Goal: Task Accomplishment & Management: Use online tool/utility

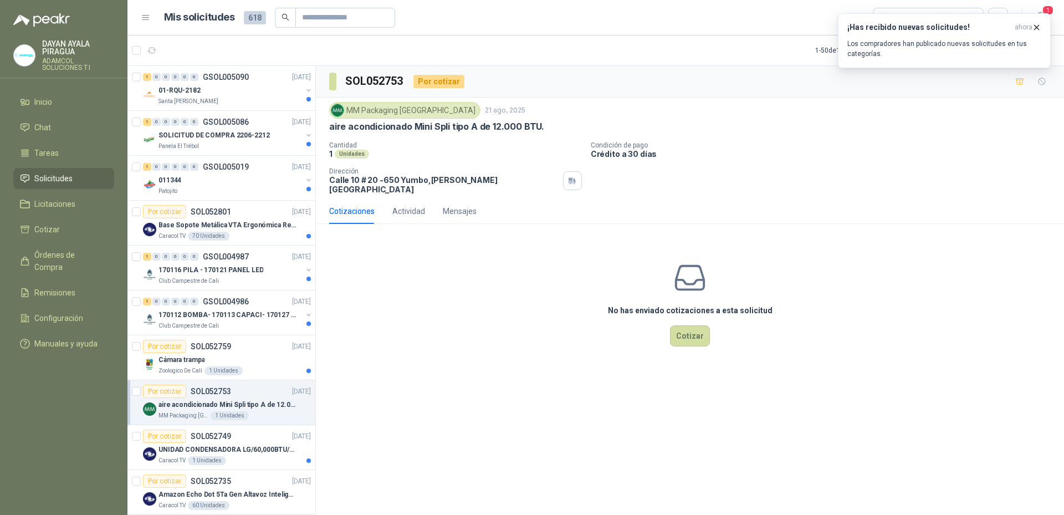
click at [537, 338] on div "No has enviado cotizaciones a esta solicitud Cotizar" at bounding box center [690, 303] width 748 height 141
drag, startPoint x: 969, startPoint y: 119, endPoint x: 974, endPoint y: 91, distance: 28.3
click at [971, 111] on div "MM Packaging [GEOGRAPHIC_DATA] [DATE] aire acondicionado Mini Spli tipo A de 12…" at bounding box center [690, 117] width 722 height 30
click at [1034, 28] on icon "button" at bounding box center [1036, 27] width 9 height 9
click at [1042, 18] on icon "button" at bounding box center [1041, 18] width 14 height 14
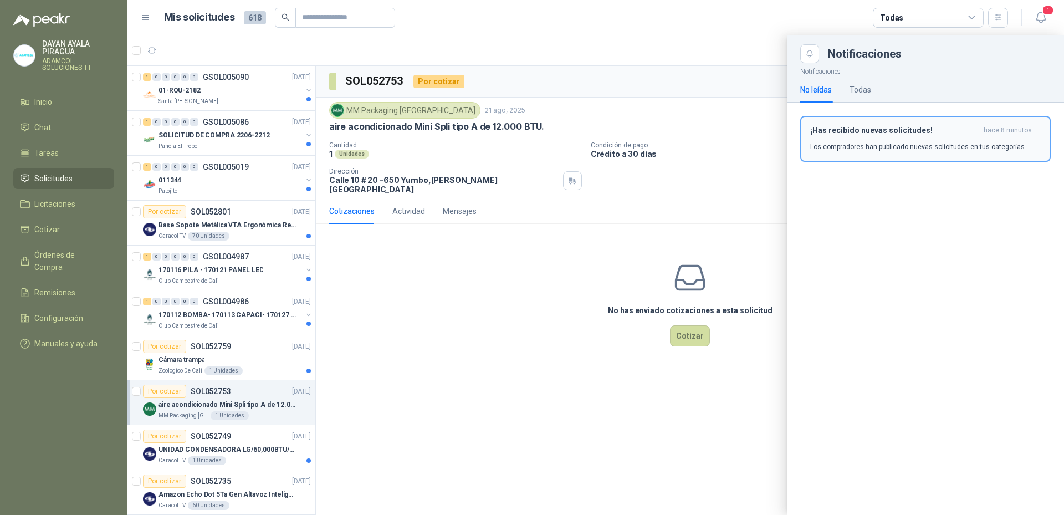
click at [897, 135] on div "¡Has recibido nuevas solicitudes! hace 8 minutos Los compradores han publicado …" at bounding box center [925, 139] width 231 height 26
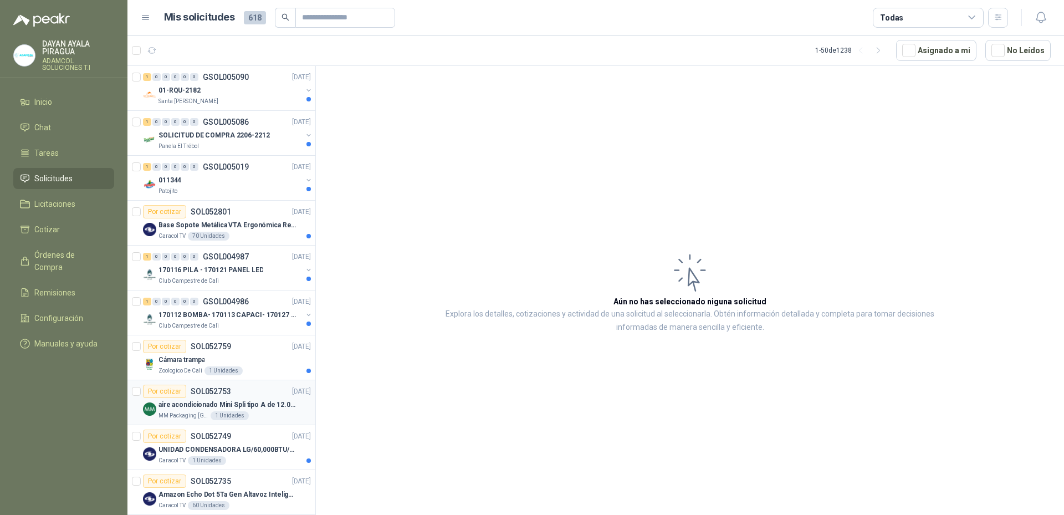
click at [248, 399] on div "aire acondicionado Mini Spli tipo A de 12.000 BTU." at bounding box center [235, 404] width 152 height 13
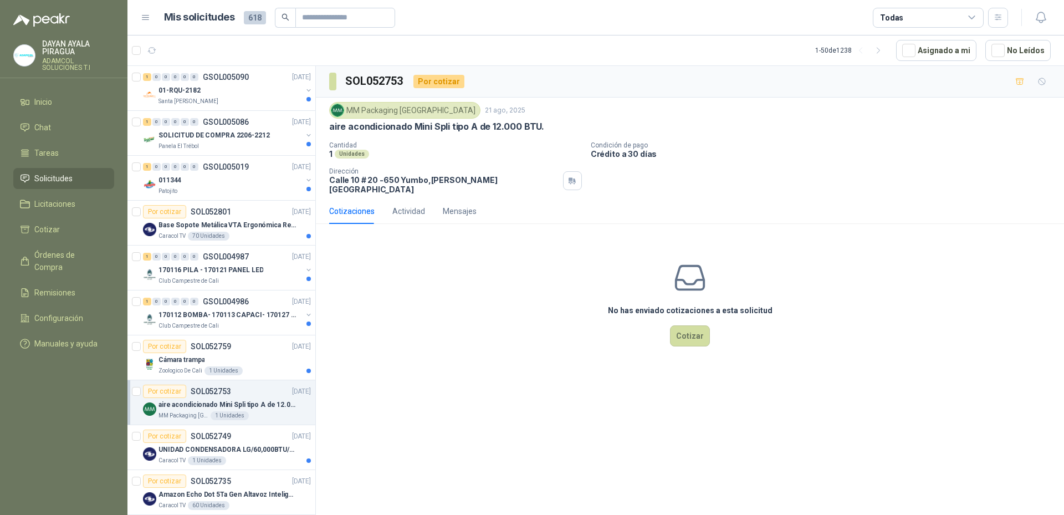
click at [454, 304] on div "No has enviado cotizaciones a esta solicitud Cotizar" at bounding box center [690, 303] width 748 height 141
